Goal: Transaction & Acquisition: Purchase product/service

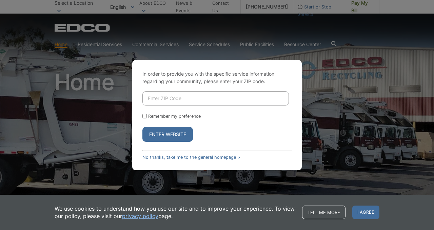
click at [186, 97] on input "Enter ZIP Code" at bounding box center [215, 98] width 146 height 14
type input "90755"
click at [180, 137] on button "Enter Website" at bounding box center [167, 134] width 50 height 15
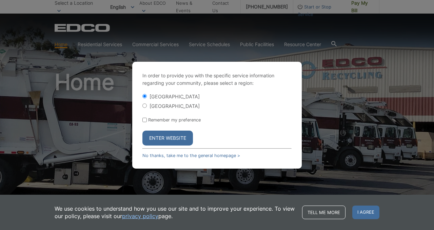
click at [165, 107] on label "[GEOGRAPHIC_DATA]" at bounding box center [174, 106] width 50 height 6
click at [147, 107] on input "[GEOGRAPHIC_DATA]" at bounding box center [144, 105] width 4 height 4
radio input "true"
click at [171, 135] on button "Enter Website" at bounding box center [167, 137] width 50 height 15
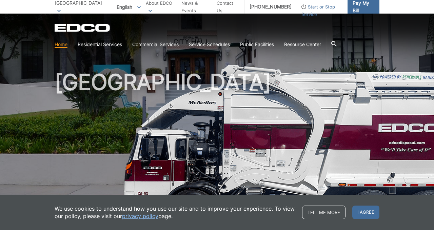
click at [362, 7] on span "Pay My Bill" at bounding box center [362, 6] width 21 height 15
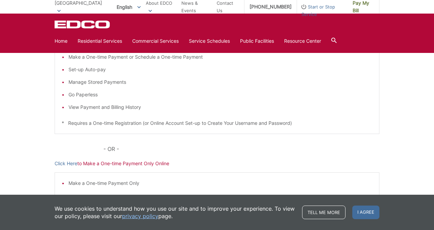
scroll to position [197, 0]
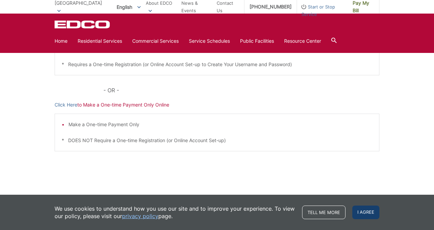
click at [368, 213] on span "I agree" at bounding box center [365, 212] width 27 height 14
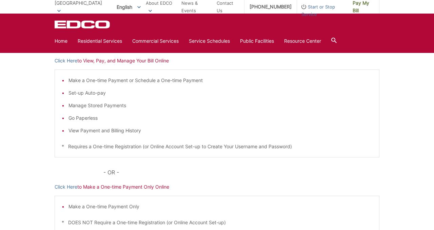
scroll to position [0, 0]
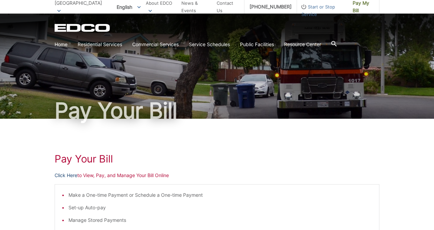
click at [71, 176] on link "Click Here" at bounding box center [66, 174] width 23 height 7
